Goal: Task Accomplishment & Management: Complete application form

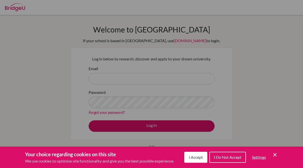
click at [195, 158] on span "I Accept" at bounding box center [196, 157] width 14 height 5
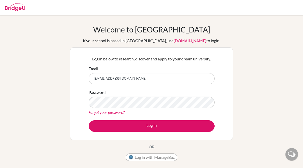
type input "tboyaddingi@gmail.com"
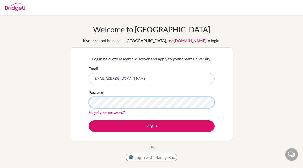
click at [89, 121] on button "Log in" at bounding box center [152, 127] width 126 height 12
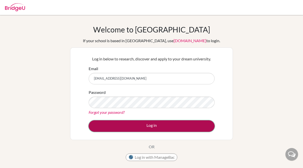
click at [127, 126] on button "Log in" at bounding box center [152, 127] width 126 height 12
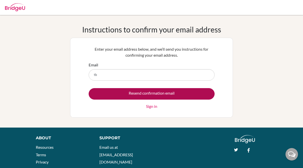
type input "[EMAIL_ADDRESS][DOMAIN_NAME]"
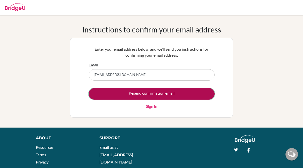
click at [155, 98] on input "Resend confirmation email" at bounding box center [152, 94] width 126 height 12
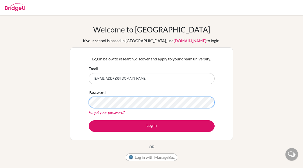
click at [89, 121] on button "Log in" at bounding box center [152, 127] width 126 height 12
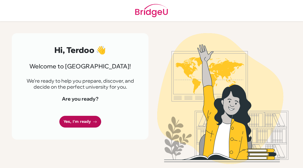
click at [79, 121] on link "Yes, I'm ready" at bounding box center [80, 122] width 42 height 12
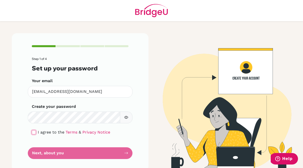
click at [34, 133] on input "checkbox" at bounding box center [34, 133] width 4 height 4
checkbox input "true"
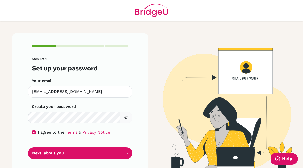
click at [127, 119] on icon "button" at bounding box center [126, 117] width 4 height 3
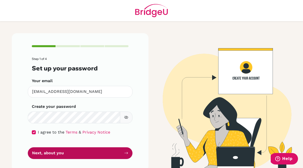
click at [100, 155] on button "Next, about you" at bounding box center [80, 154] width 105 height 12
